Goal: Information Seeking & Learning: Understand process/instructions

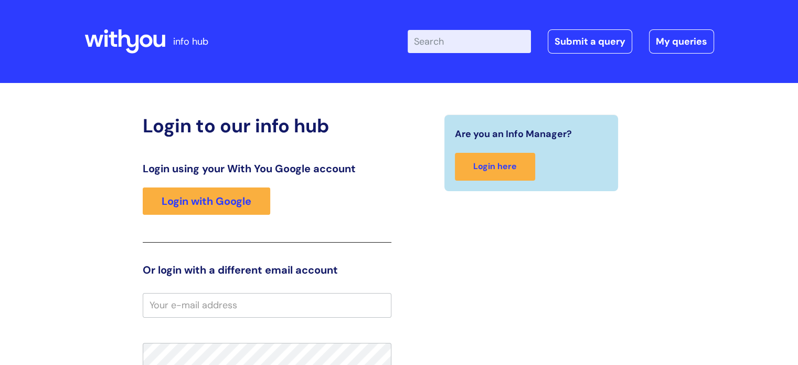
click at [254, 186] on div "Login using your With You Google account Login with Google" at bounding box center [267, 202] width 249 height 80
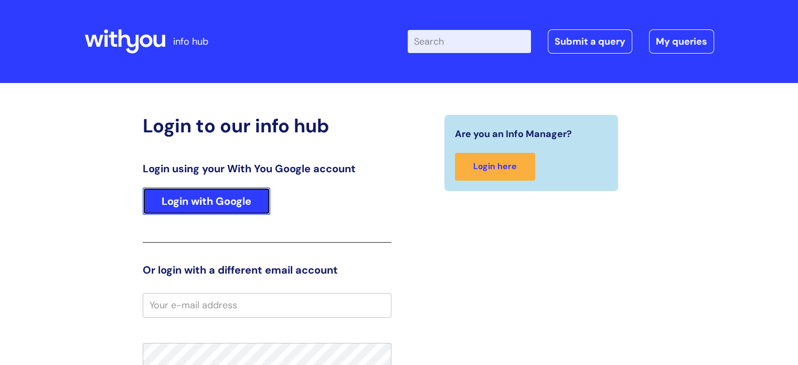
click at [247, 188] on link "Login with Google" at bounding box center [206, 200] width 127 height 27
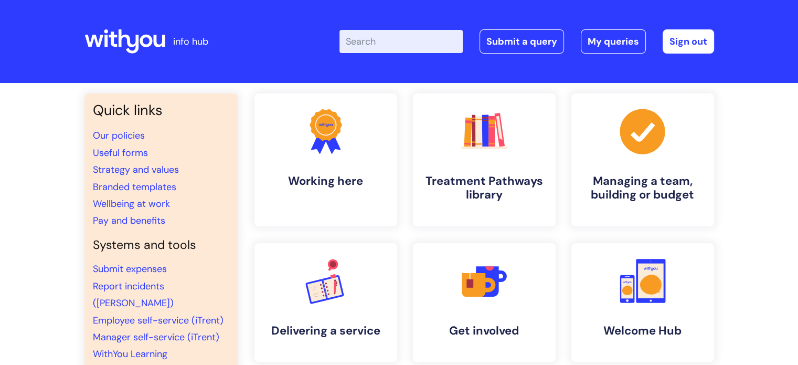
click at [435, 38] on input "Enter your search term here..." at bounding box center [400, 41] width 123 height 23
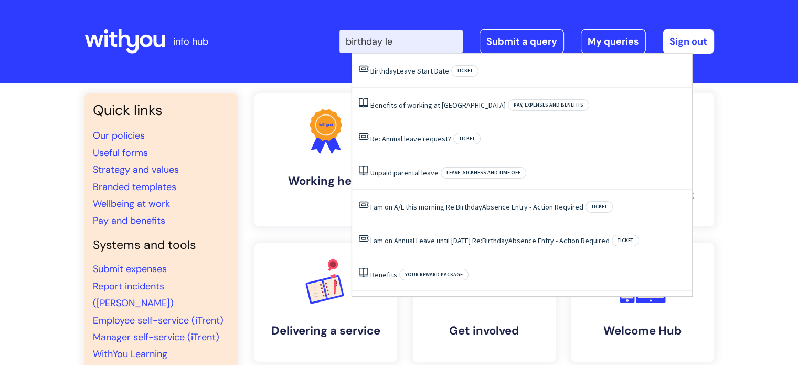
type input "birthday lea"
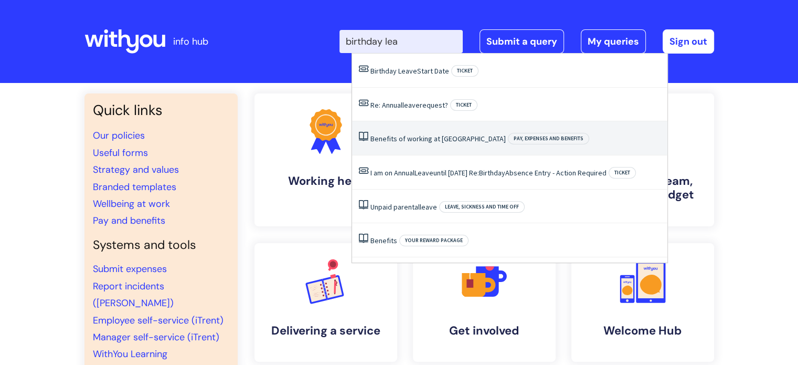
click at [436, 144] on li "Benefits of working at WithYou Pay, expenses and benefits" at bounding box center [509, 138] width 315 height 34
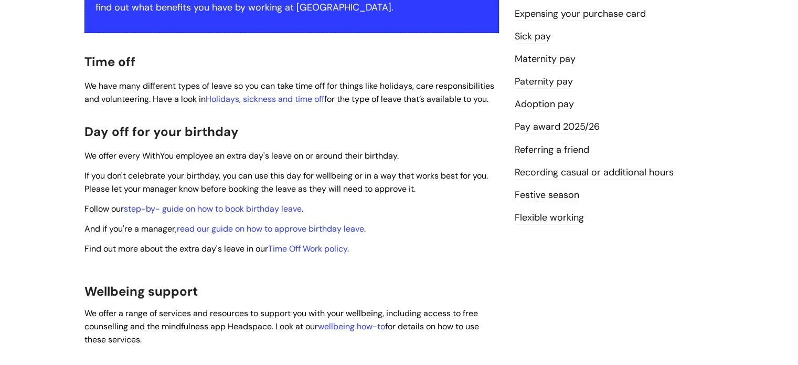
scroll to position [262, 0]
click at [241, 202] on link "step-by- guide on how to book birthday leave" at bounding box center [213, 207] width 178 height 11
